Goal: Find contact information: Find contact information

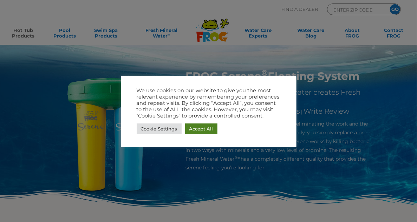
click at [203, 129] on link "Accept All" at bounding box center [201, 129] width 32 height 11
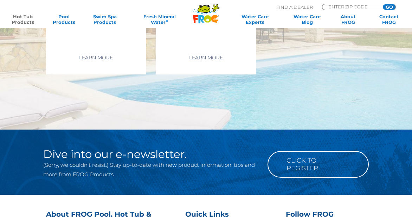
scroll to position [1831, 0]
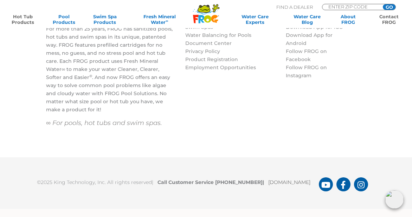
click at [393, 21] on link "Contact FROG" at bounding box center [389, 19] width 32 height 11
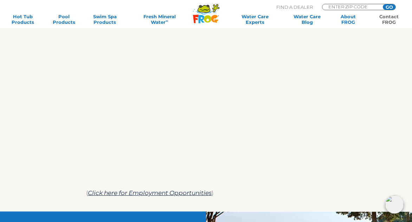
scroll to position [334, 0]
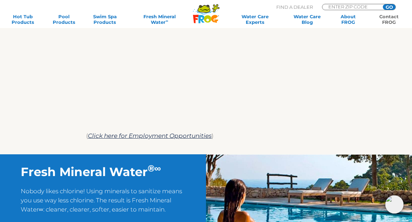
scroll to position [255, 0]
